Goal: Communication & Community: Share content

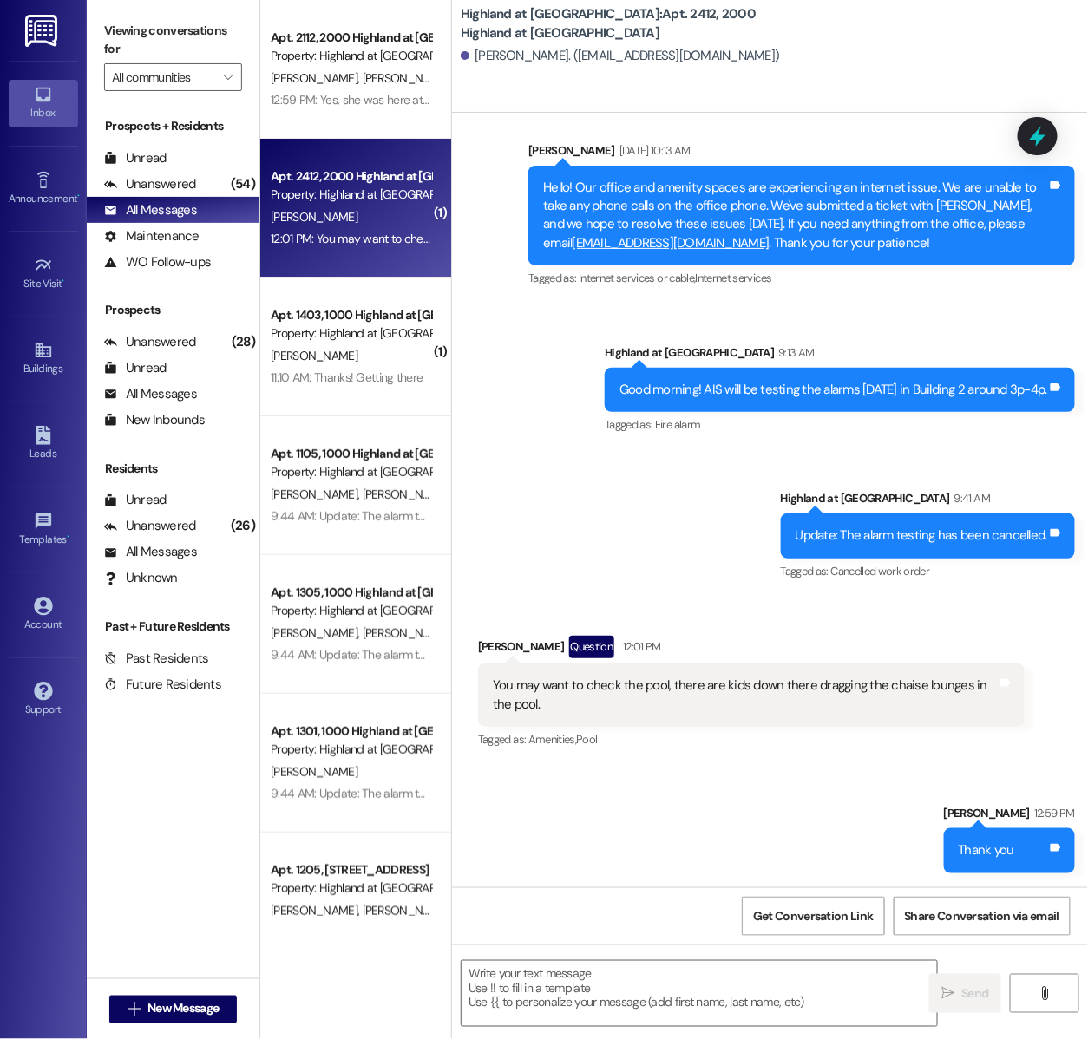
scroll to position [62087, 0]
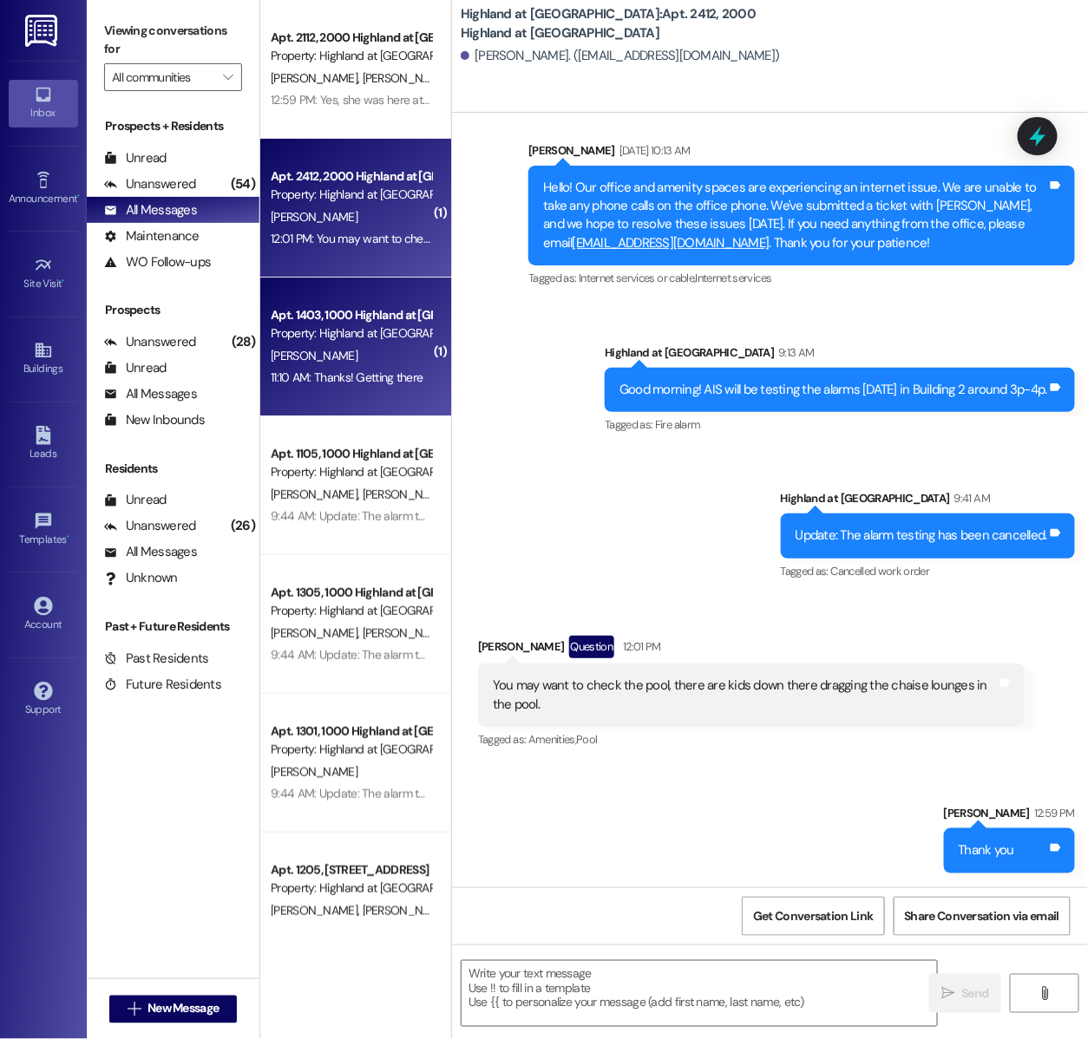
click at [363, 391] on div "Apt. 1403, 1000 Highland at [GEOGRAPHIC_DATA] Property: Highland at [GEOGRAPHIC…" at bounding box center [355, 347] width 191 height 139
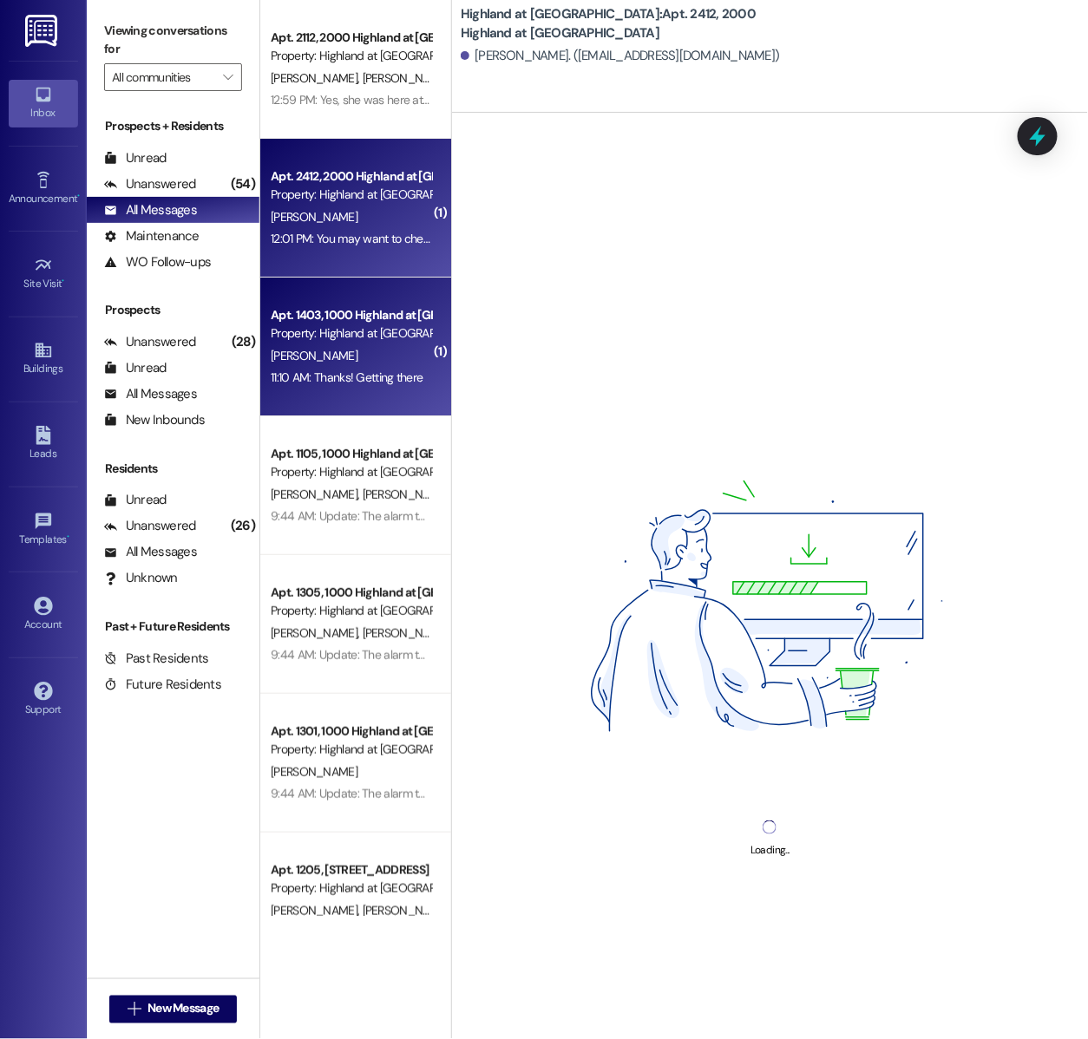
click at [383, 197] on div "Property: Highland at [GEOGRAPHIC_DATA]" at bounding box center [351, 195] width 160 height 18
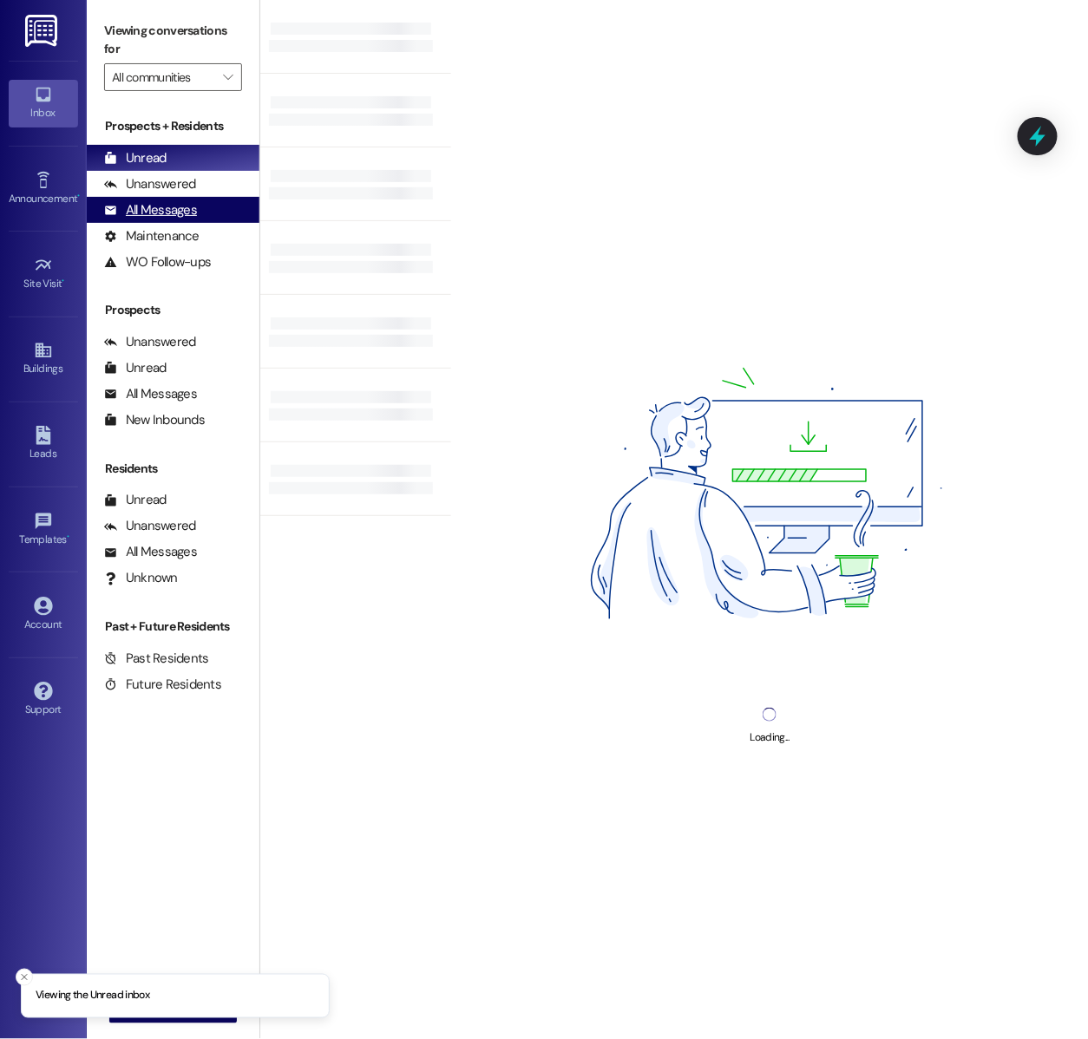
click at [234, 219] on div "All Messages (undefined)" at bounding box center [173, 210] width 173 height 26
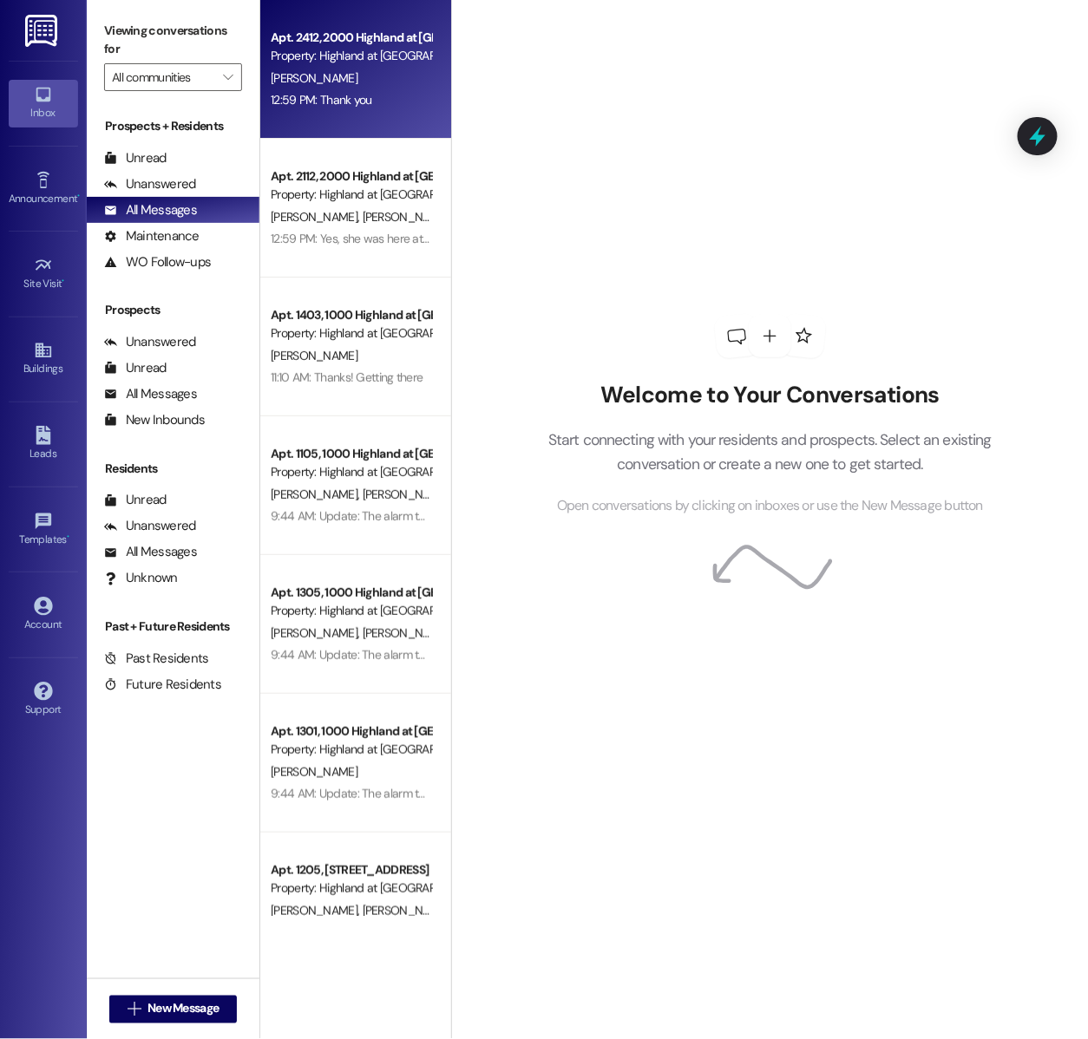
click at [358, 119] on div "Apt. 2412, 2000 Highland at Spring Hill Property: Highland at Spring Hill E. Sm…" at bounding box center [355, 69] width 191 height 139
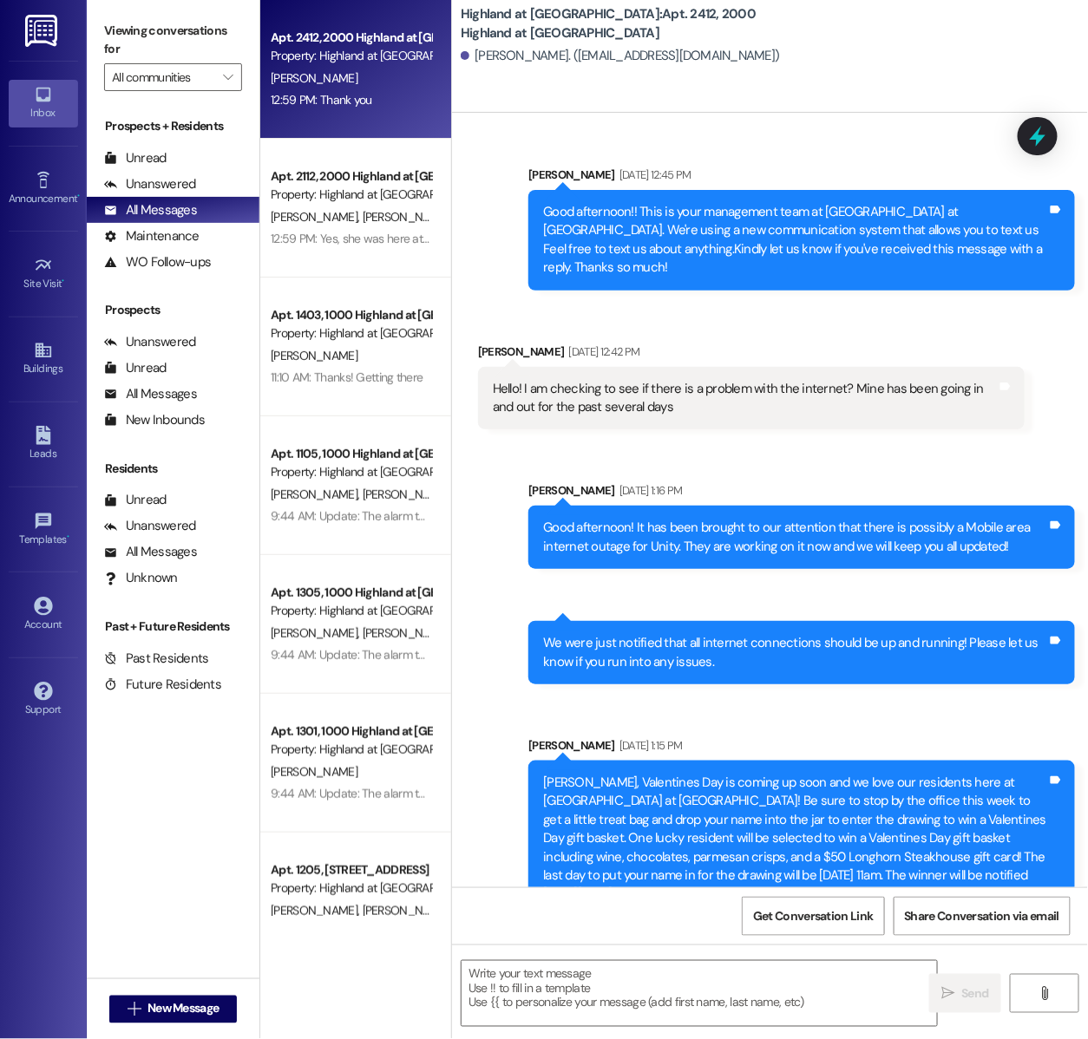
scroll to position [62087, 0]
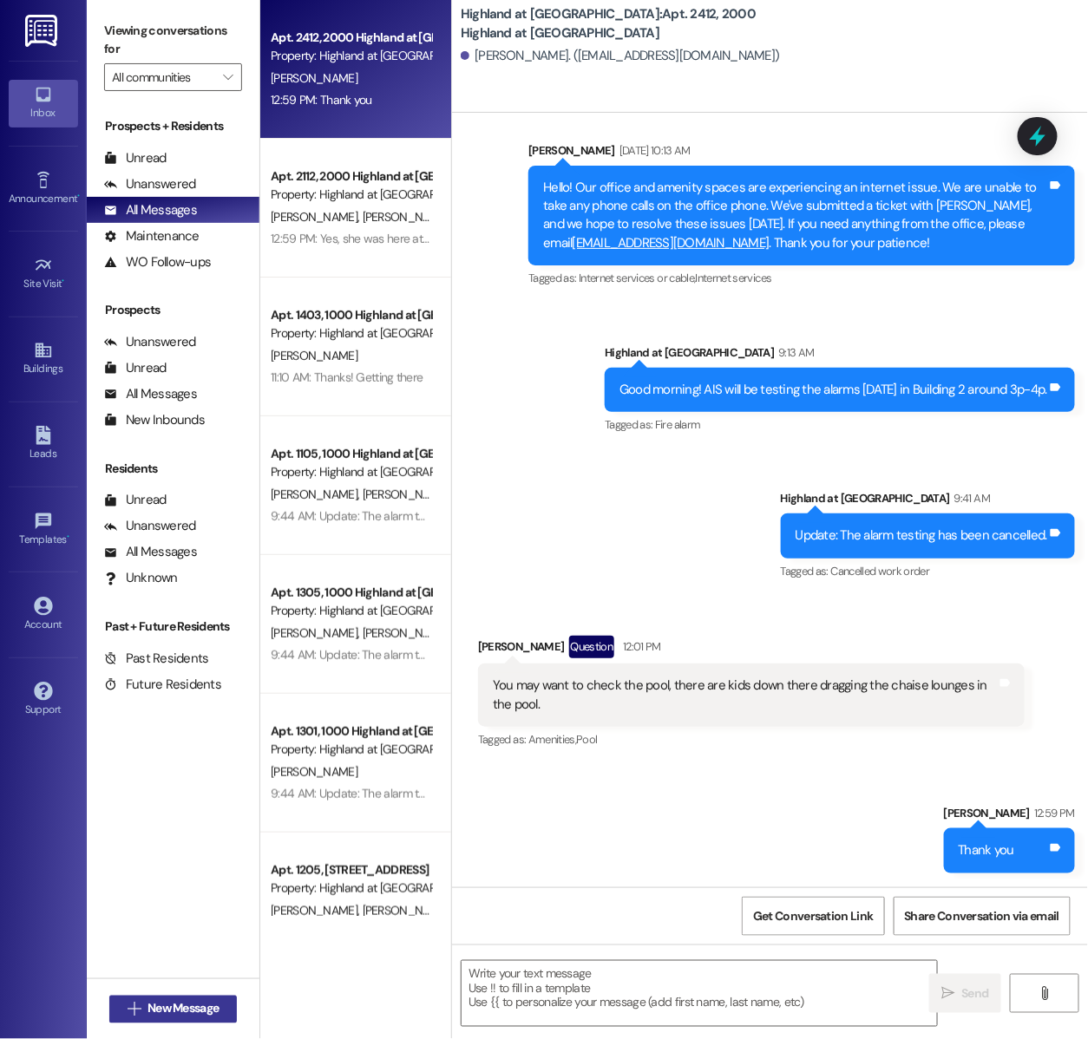
click at [180, 1006] on span "New Message" at bounding box center [182, 1009] width 71 height 18
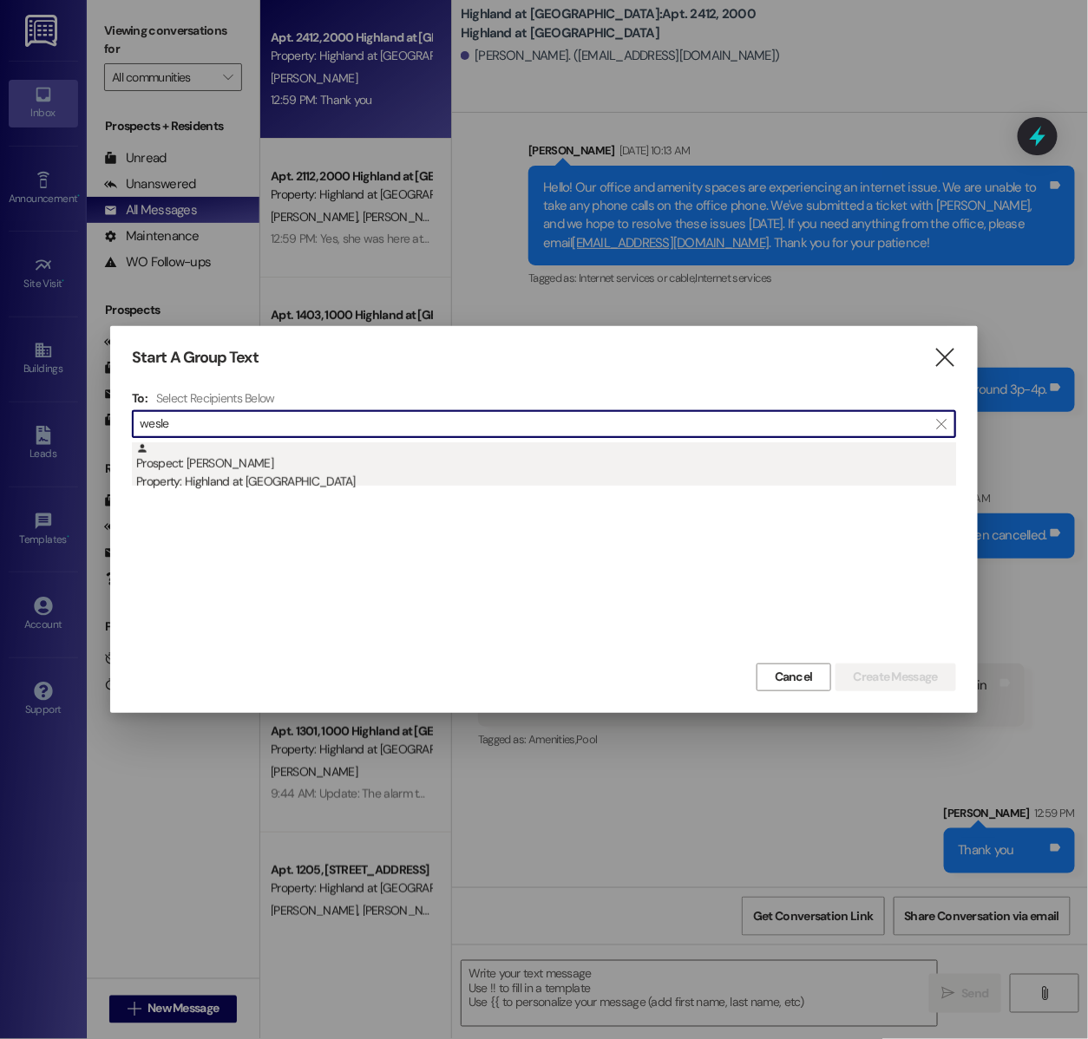
type input "wesle"
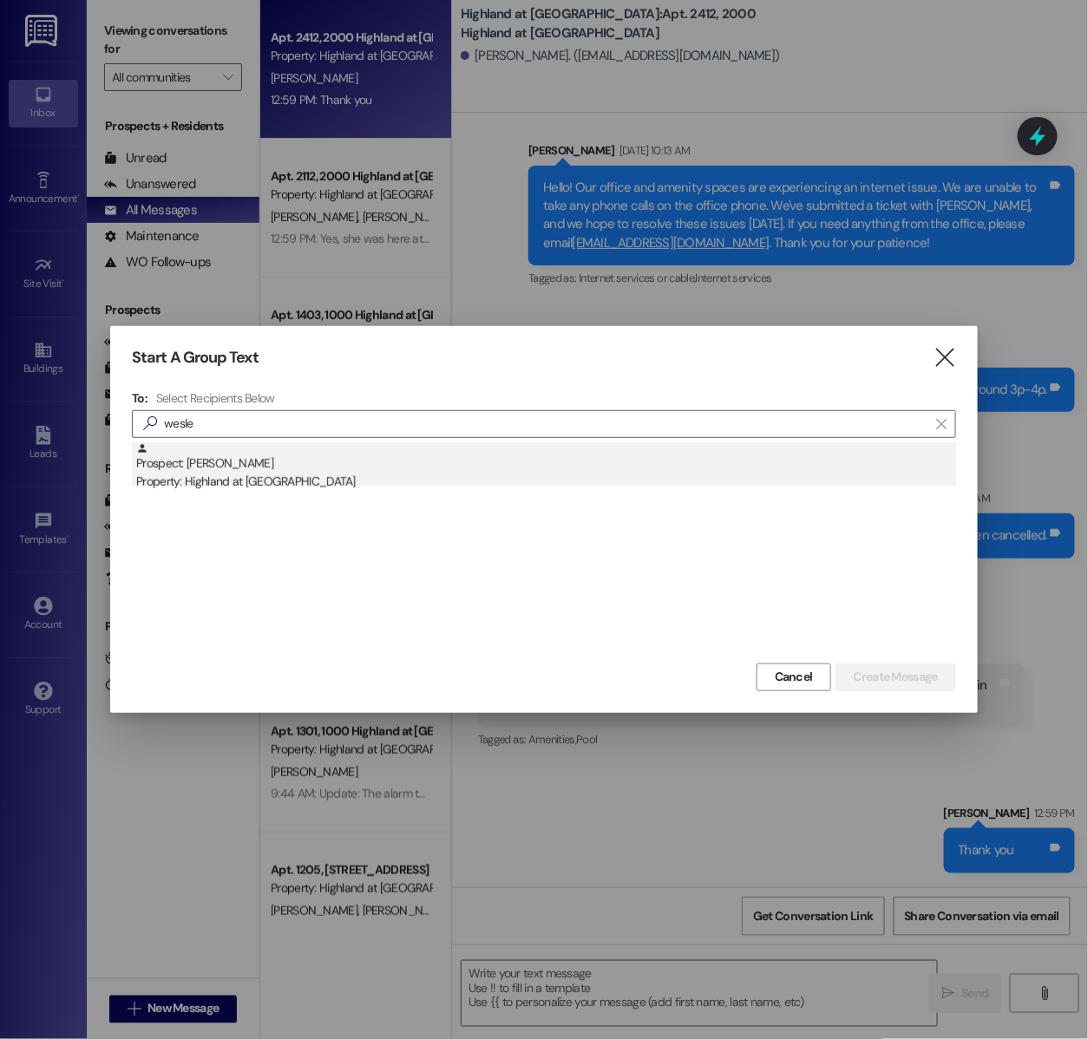
click at [303, 479] on div "Property: Highland at [GEOGRAPHIC_DATA]" at bounding box center [546, 482] width 820 height 18
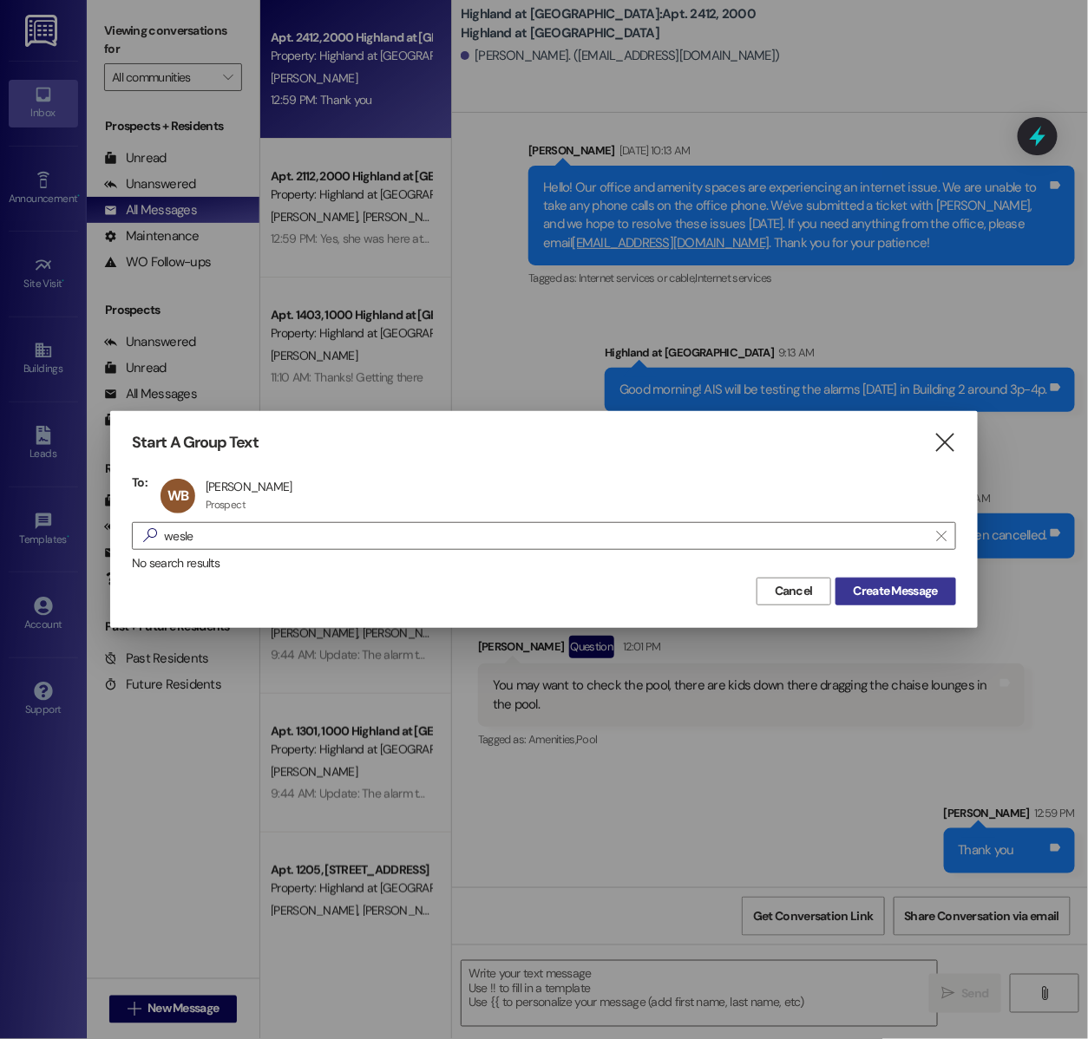
click at [892, 596] on span "Create Message" at bounding box center [896, 591] width 84 height 18
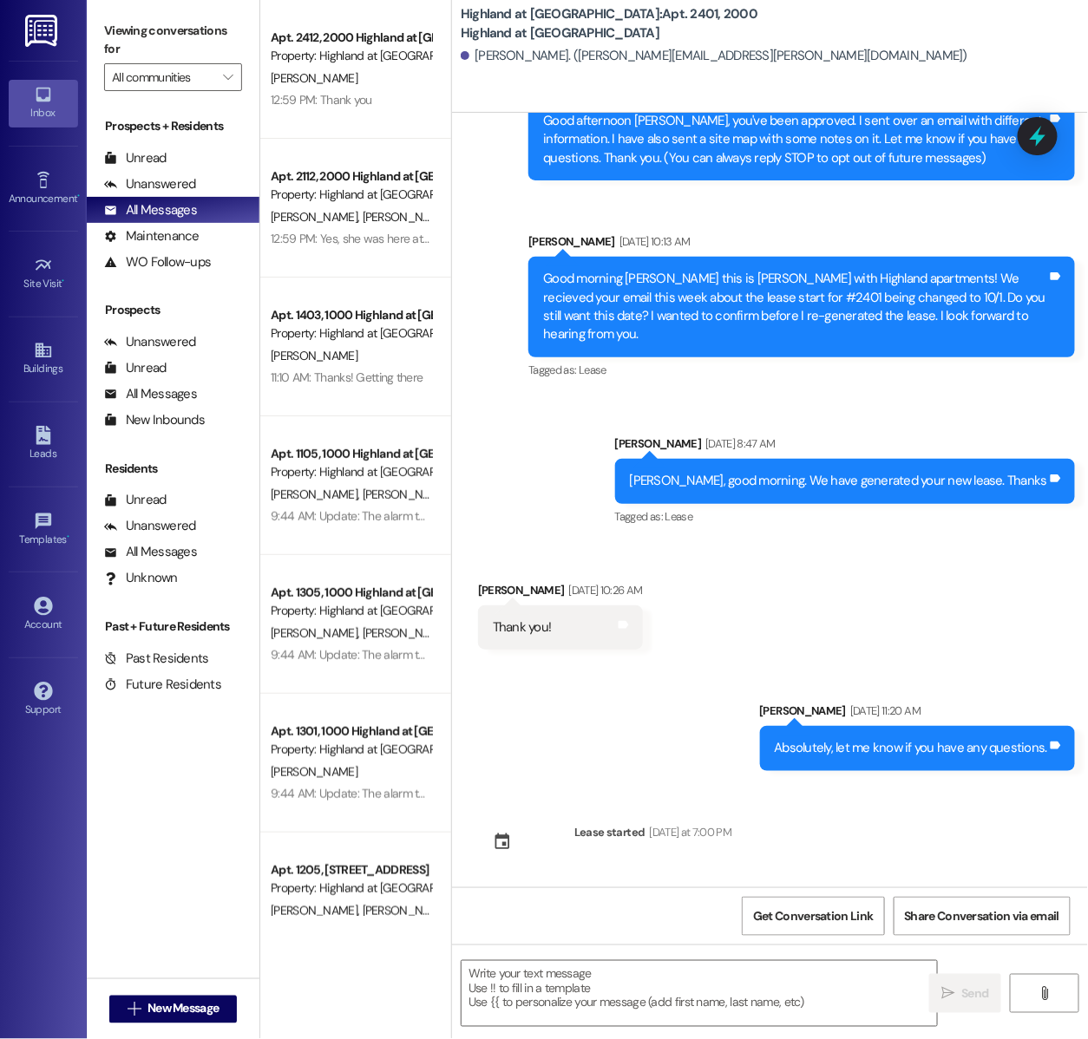
scroll to position [72, 0]
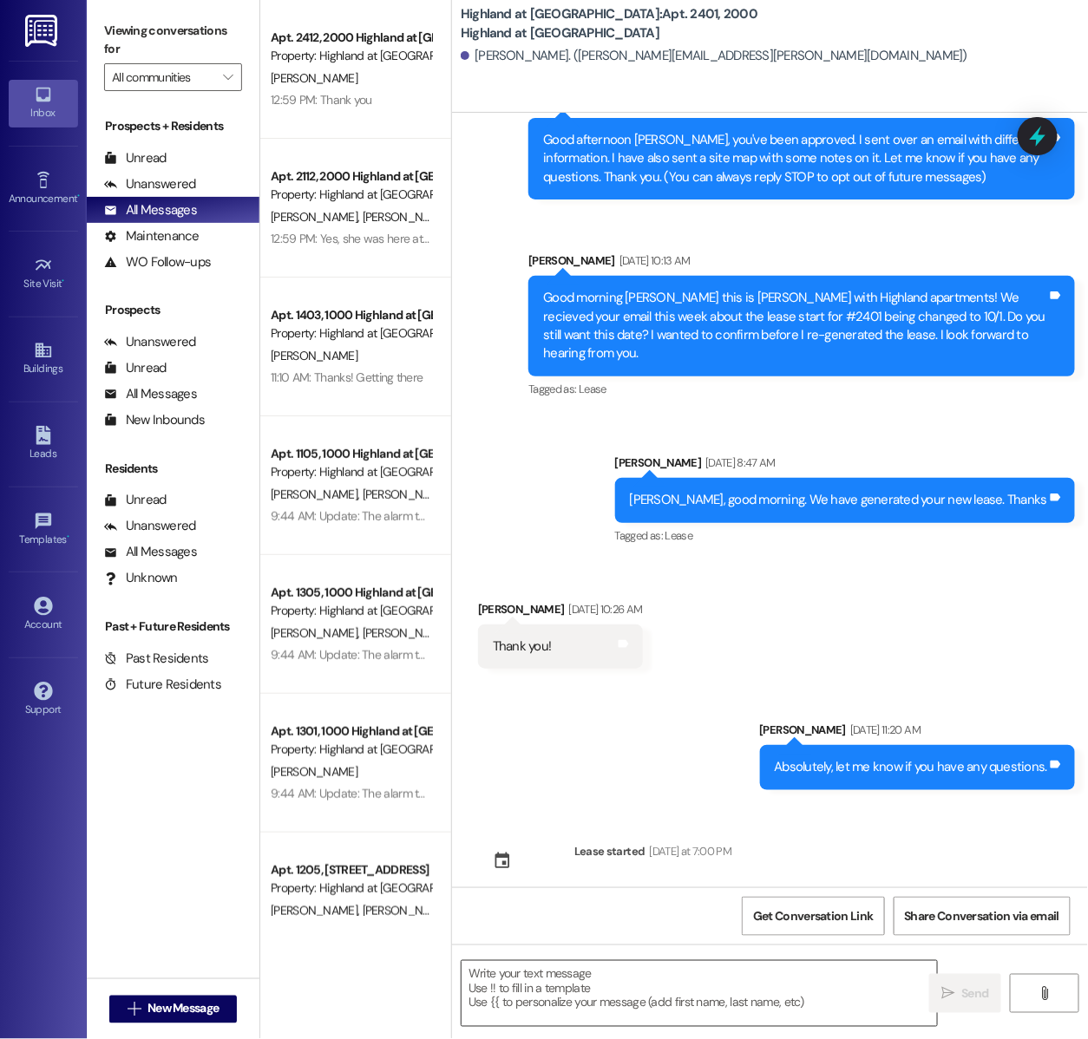
click at [518, 995] on textarea at bounding box center [699, 993] width 475 height 65
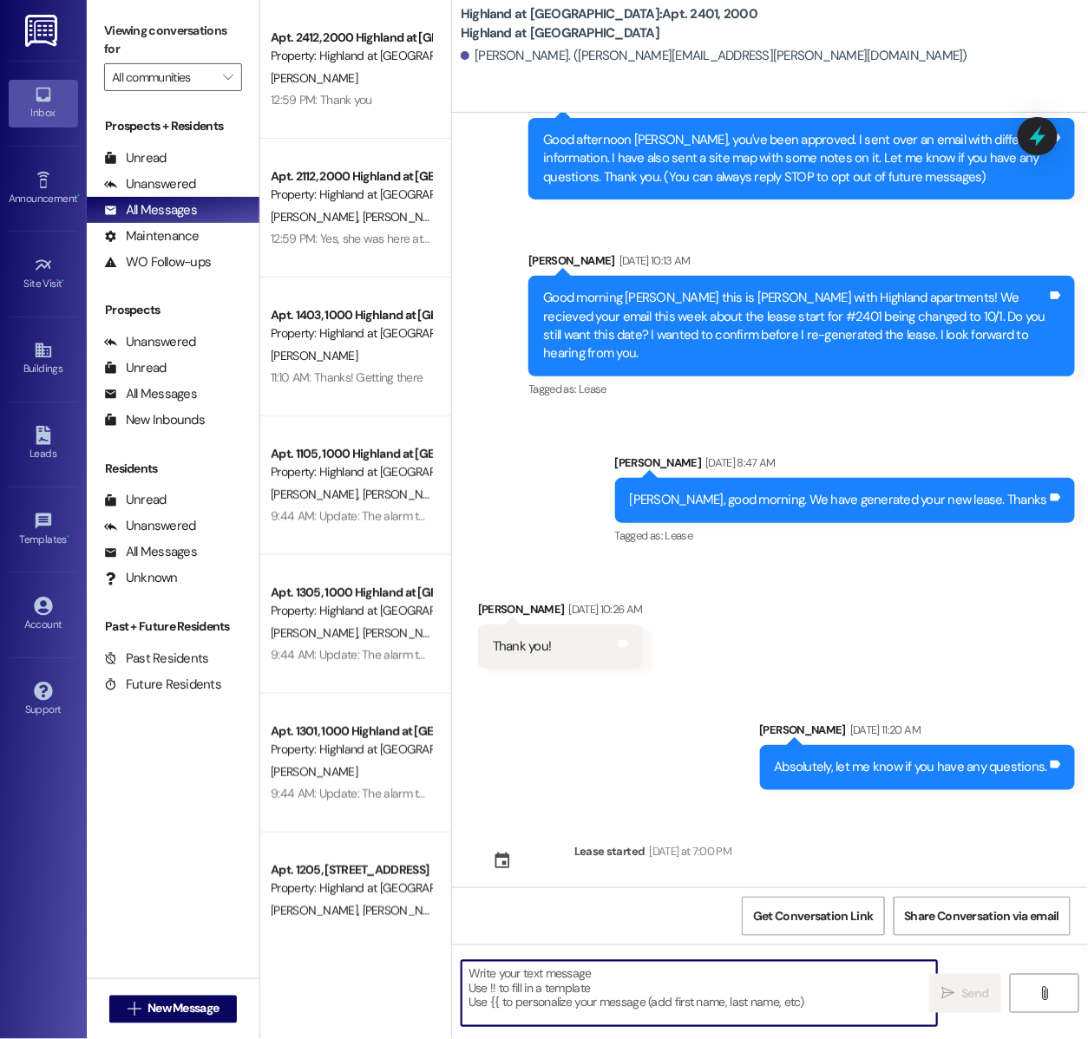
paste textarea "https://highlandatspringhill.residentportal.com/auth"
type textarea "https://highlandatspringhill.residentportal.com/auth"
click at [962, 999] on span "Send" at bounding box center [974, 994] width 27 height 18
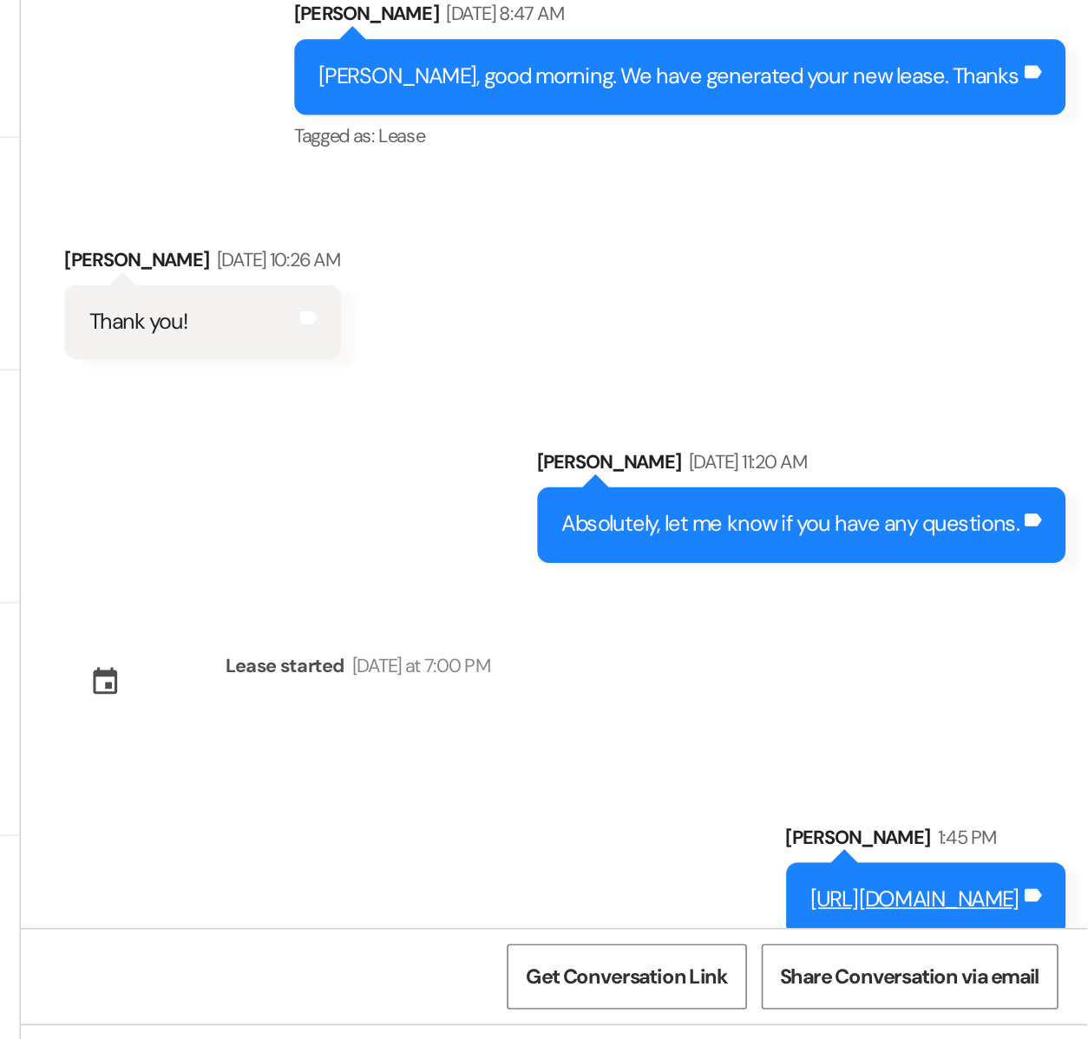
scroll to position [0, 0]
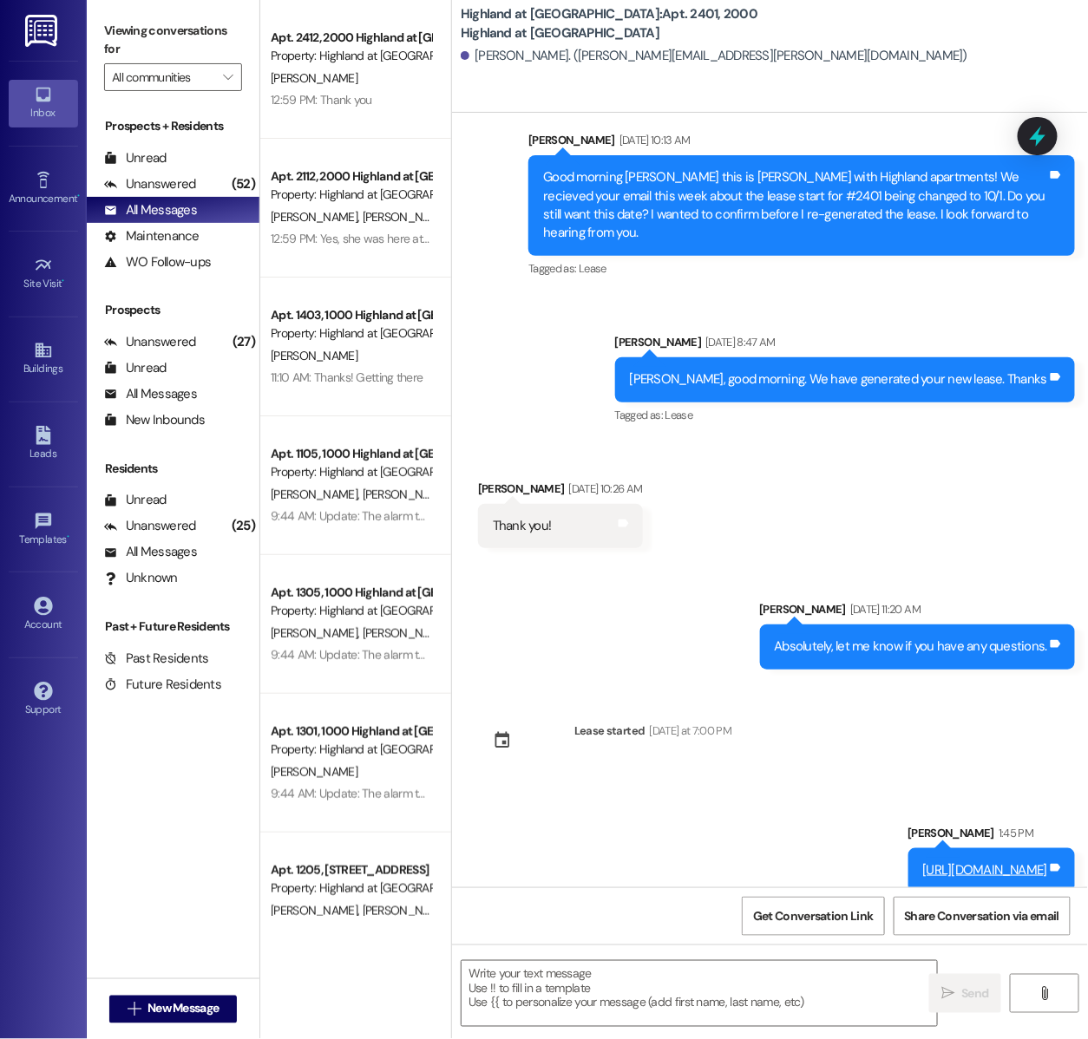
click at [536, 338] on div "Sent via SMS Annie-Marie Taylor Aug 21, 2025 at 11:12 AM Good afternoon Wesley,…" at bounding box center [770, 187] width 636 height 507
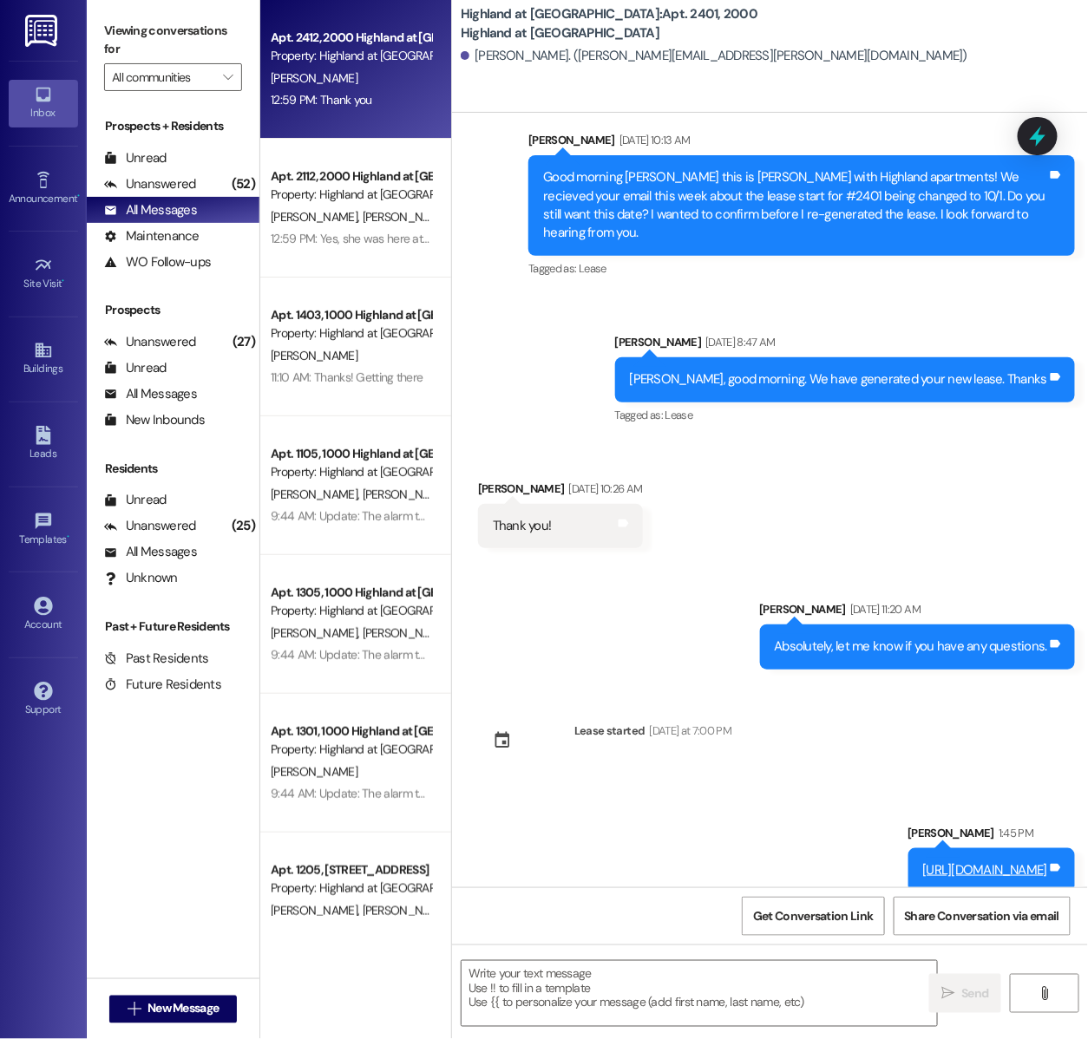
click at [327, 57] on div "Property: Highland at [GEOGRAPHIC_DATA]" at bounding box center [351, 56] width 160 height 18
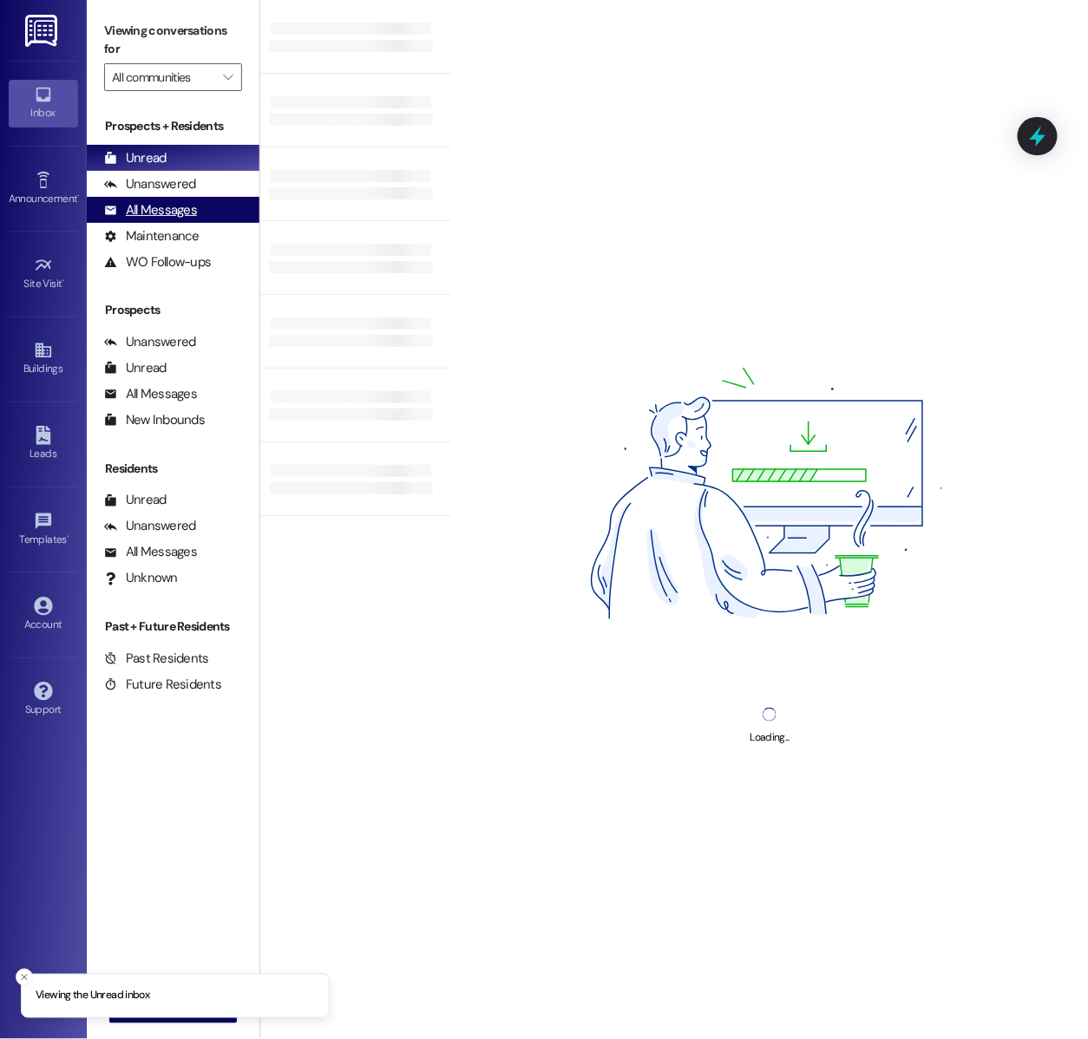
click at [250, 213] on div "All Messages (undefined)" at bounding box center [173, 210] width 173 height 26
